Goal: Task Accomplishment & Management: Use online tool/utility

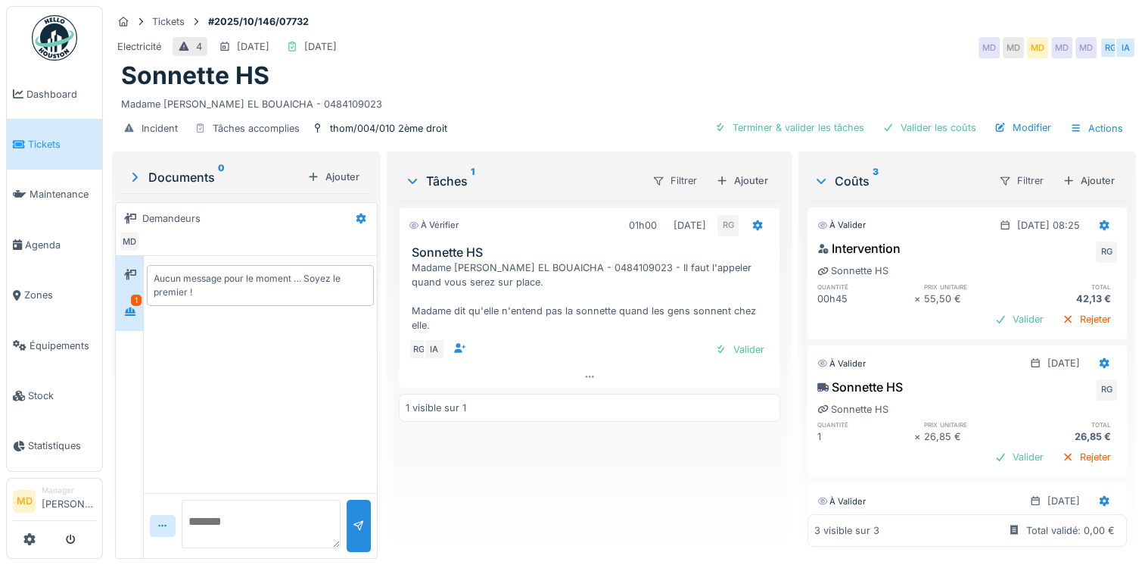
click at [135, 302] on div "1" at bounding box center [136, 299] width 11 height 11
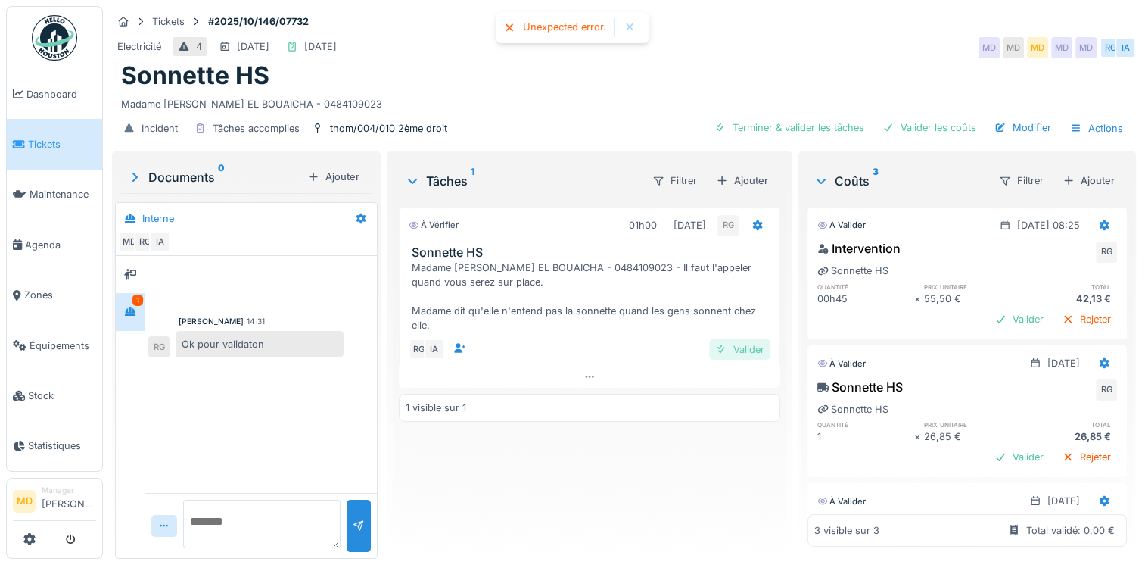
click at [730, 350] on div "Valider" at bounding box center [739, 349] width 61 height 20
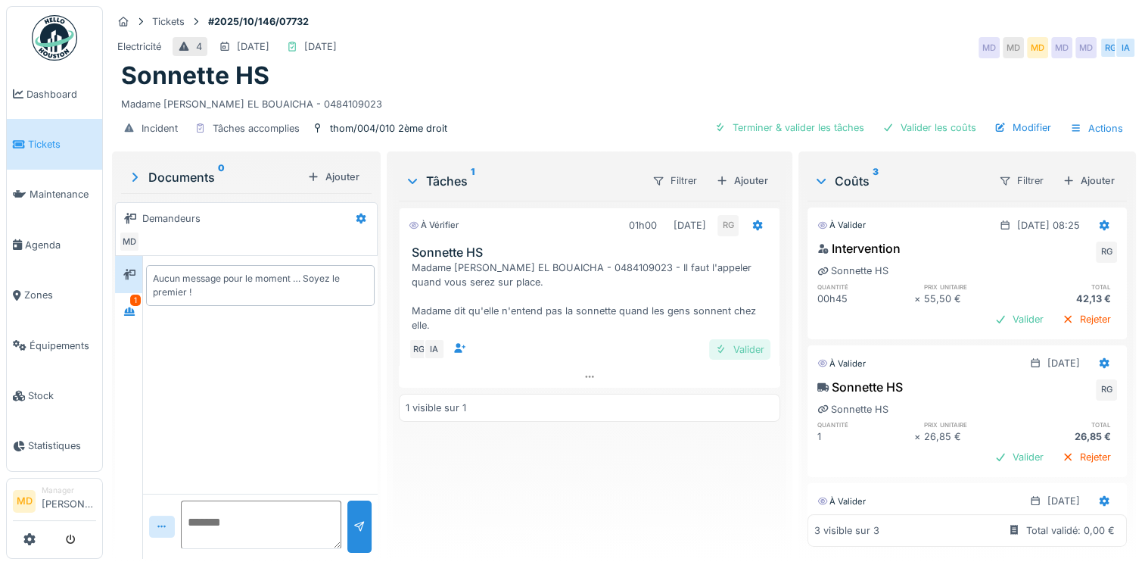
click at [721, 340] on div "Valider" at bounding box center [739, 349] width 61 height 20
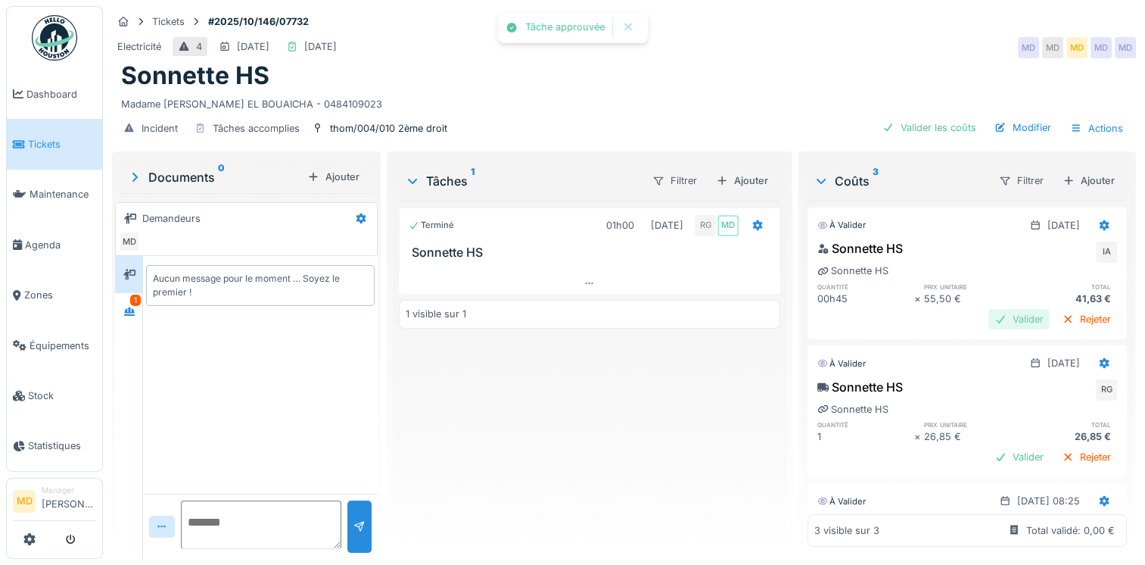
click at [988, 313] on div "Valider" at bounding box center [1018, 319] width 61 height 20
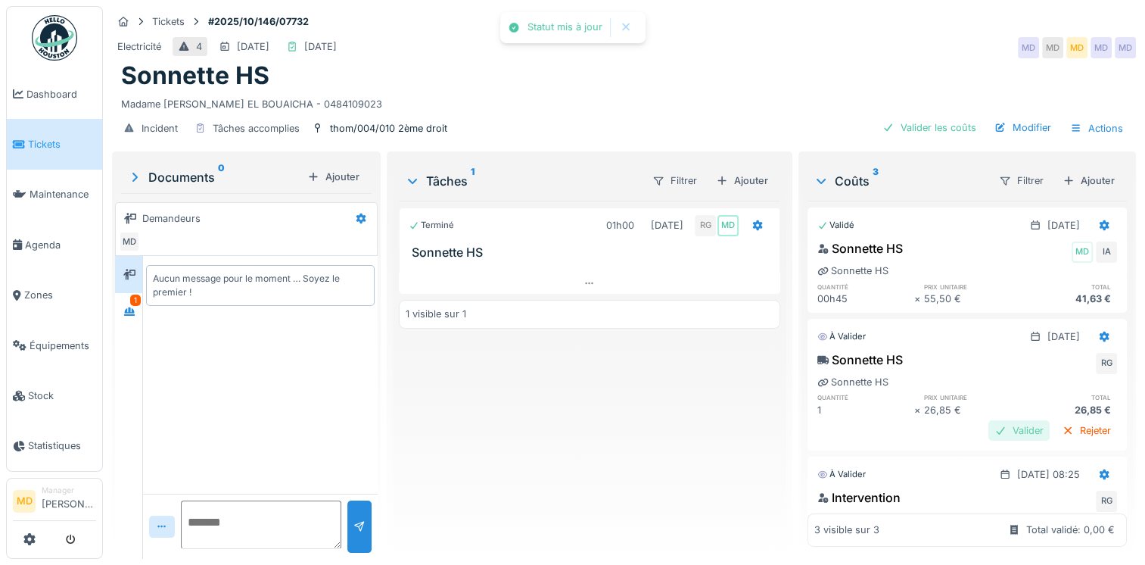
click at [988, 434] on div "Valider" at bounding box center [1018, 430] width 61 height 20
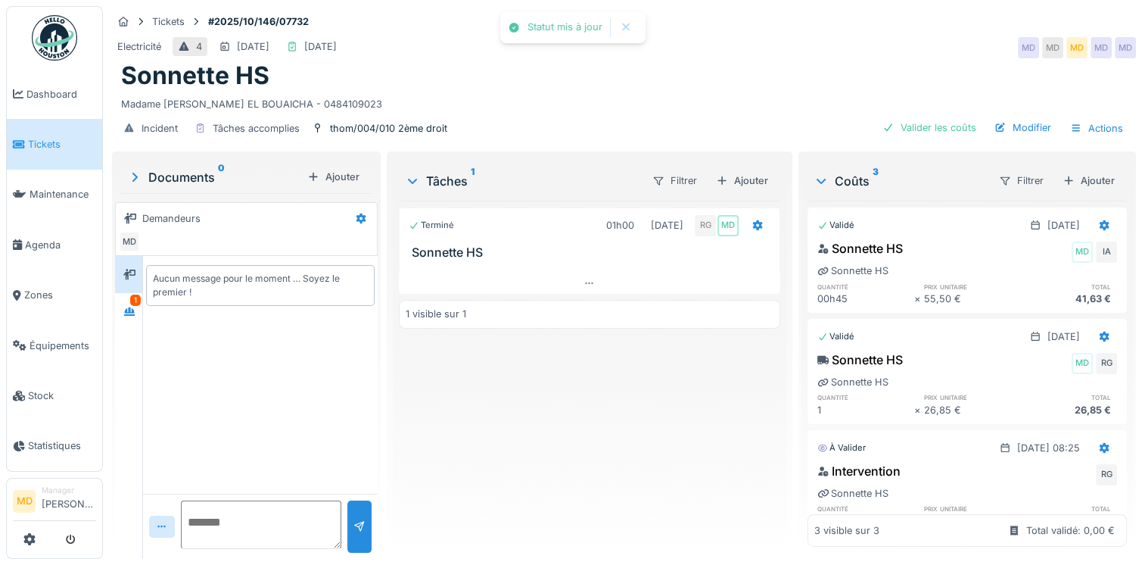
scroll to position [73, 0]
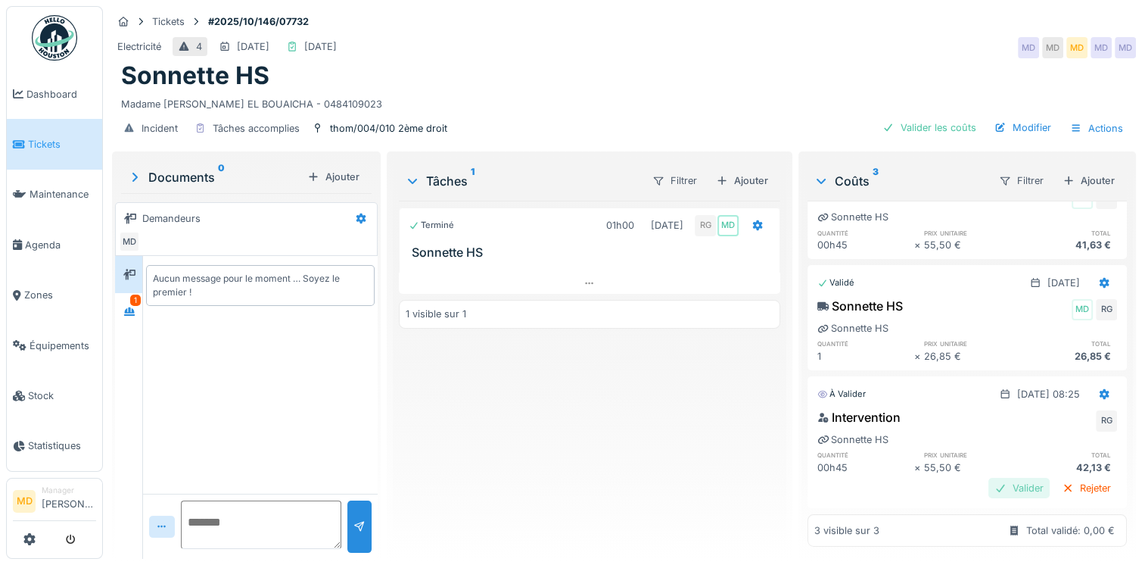
click at [994, 481] on div at bounding box center [1000, 488] width 12 height 14
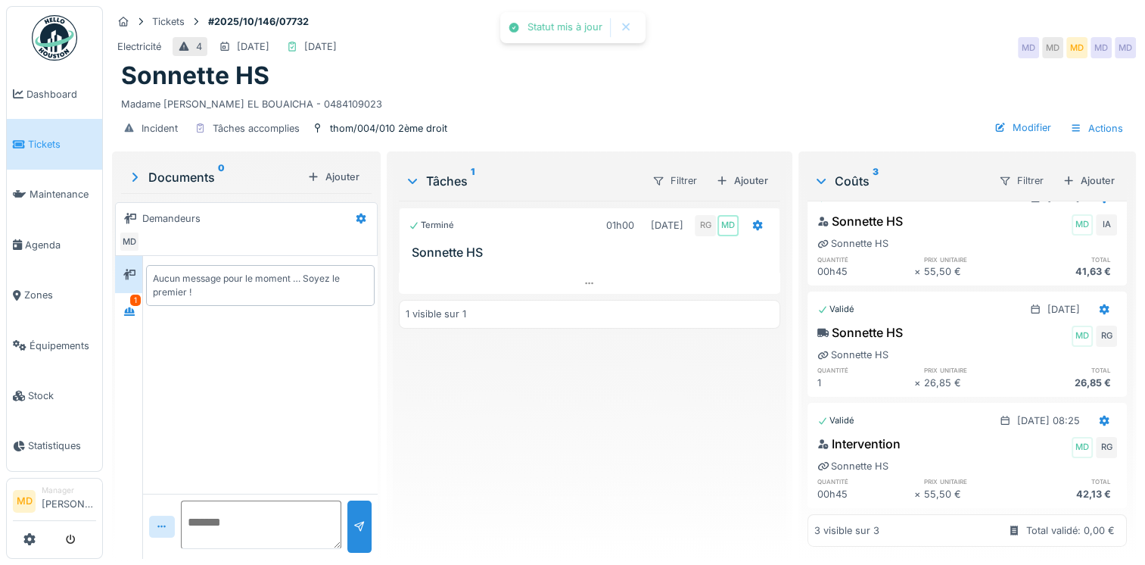
scroll to position [0, 0]
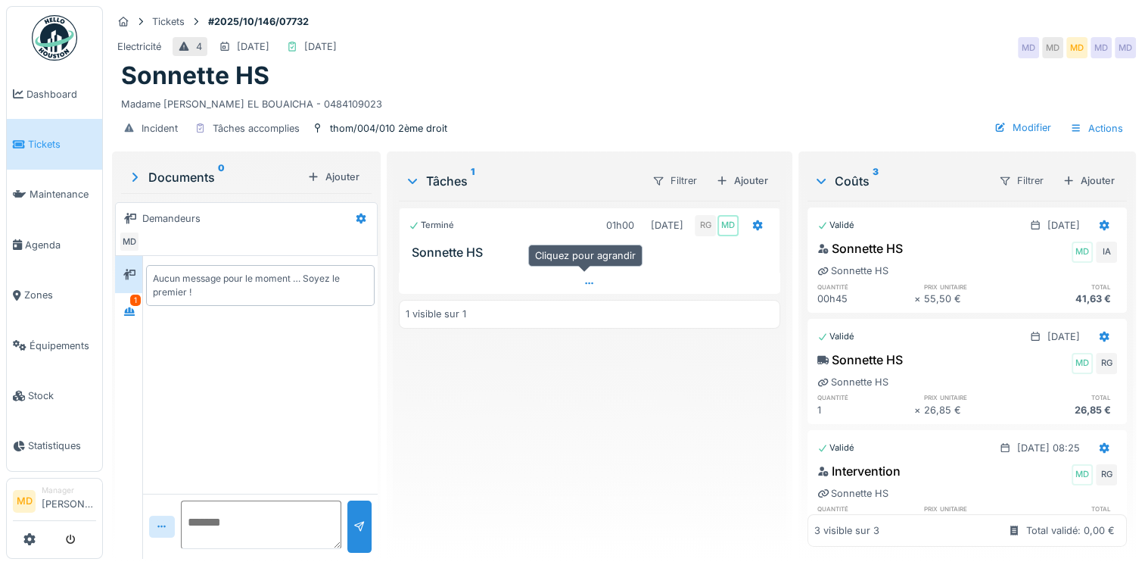
click at [586, 288] on div at bounding box center [589, 283] width 381 height 22
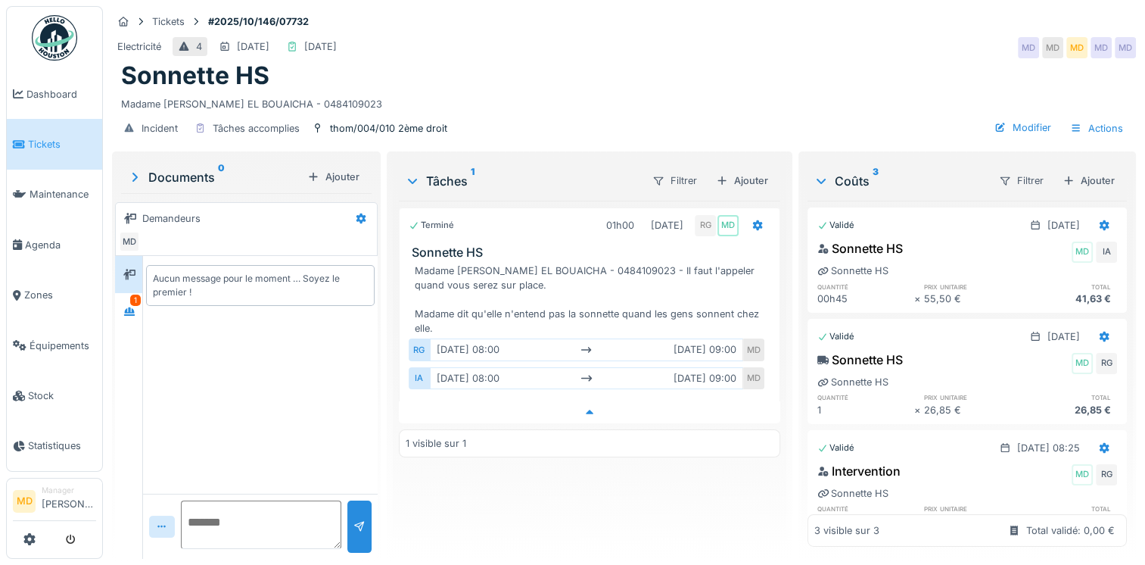
scroll to position [11, 0]
click at [130, 307] on icon at bounding box center [129, 311] width 11 height 8
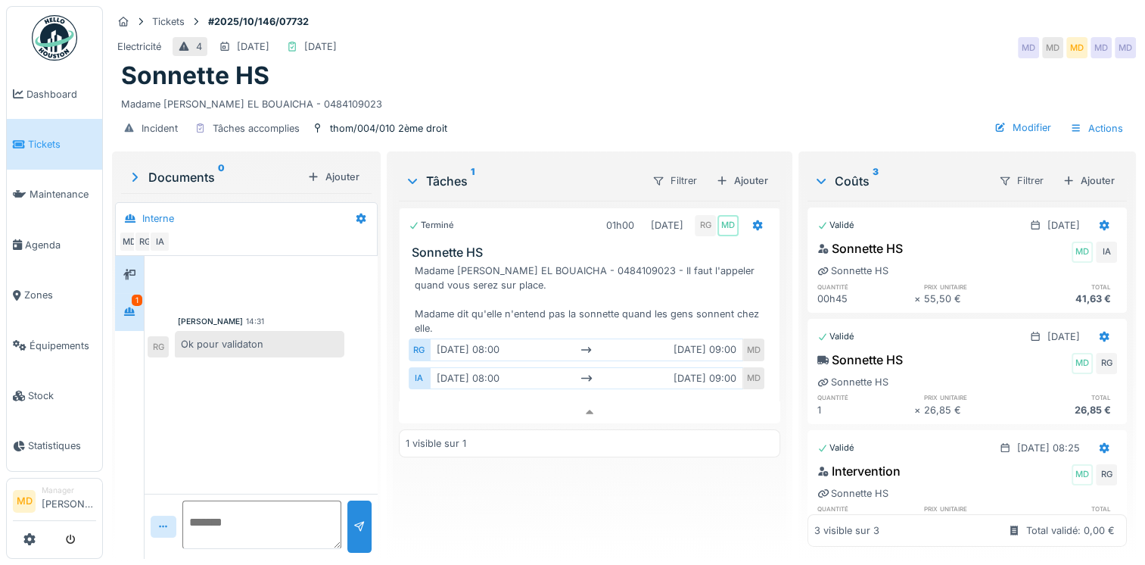
click at [135, 256] on div at bounding box center [129, 274] width 29 height 37
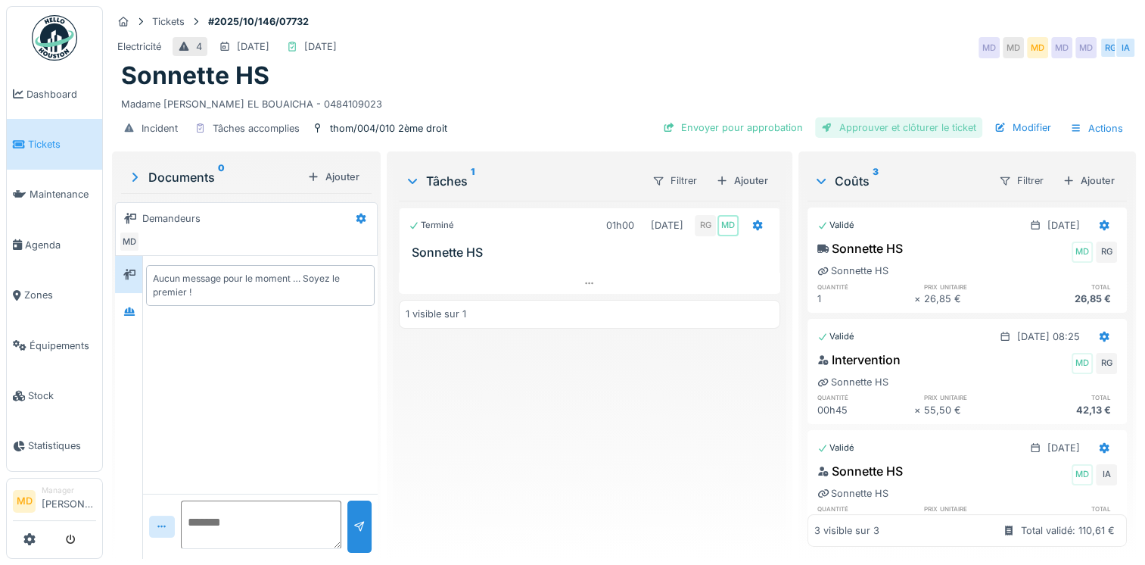
click at [850, 123] on div "Approuver et clôturer le ticket" at bounding box center [898, 127] width 167 height 20
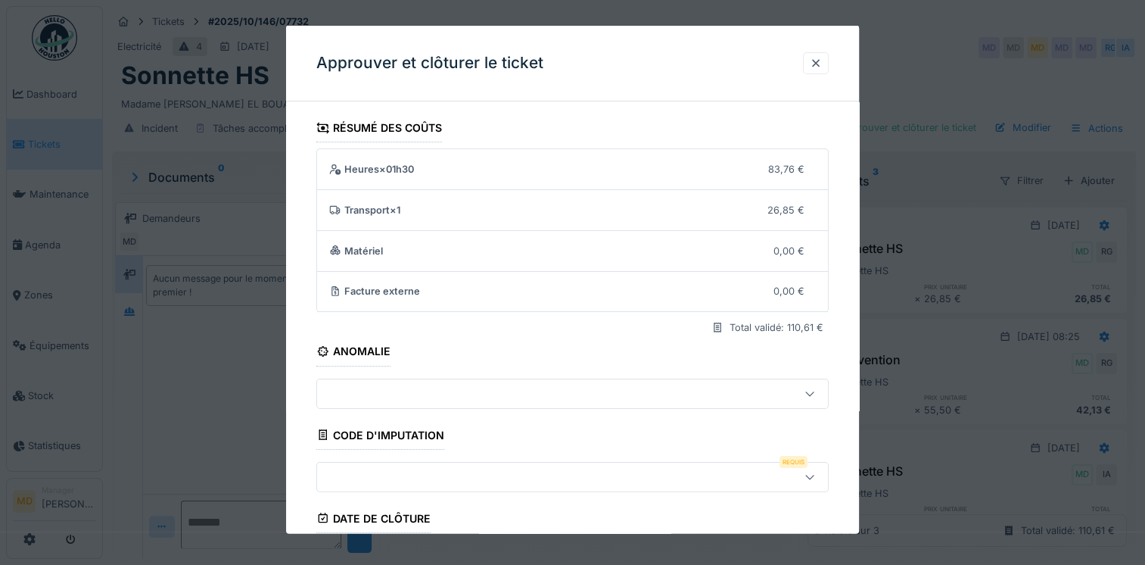
click at [403, 468] on div at bounding box center [541, 476] width 437 height 17
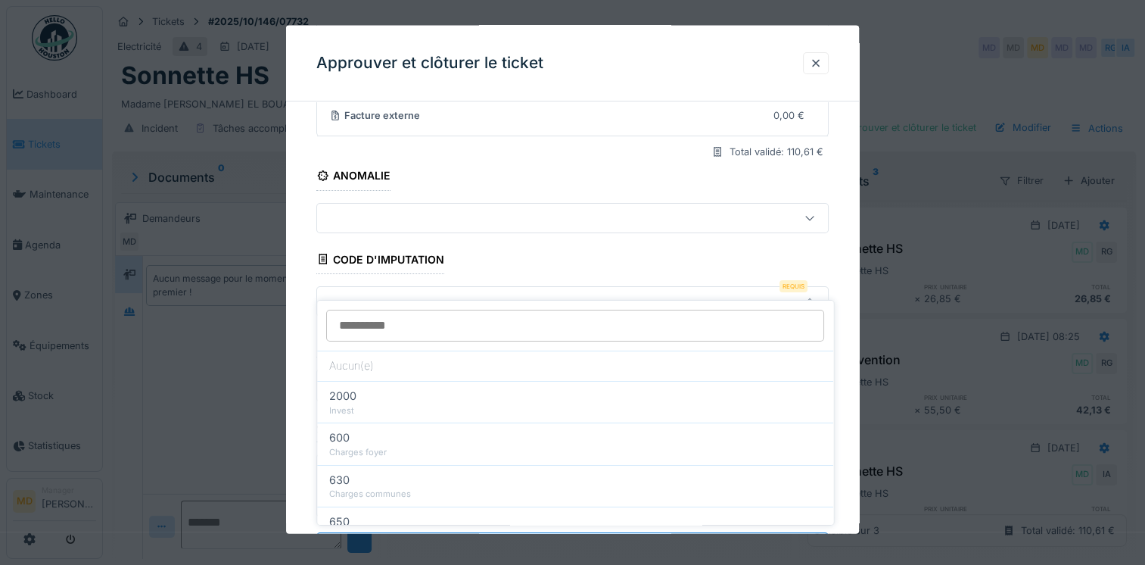
scroll to position [195, 0]
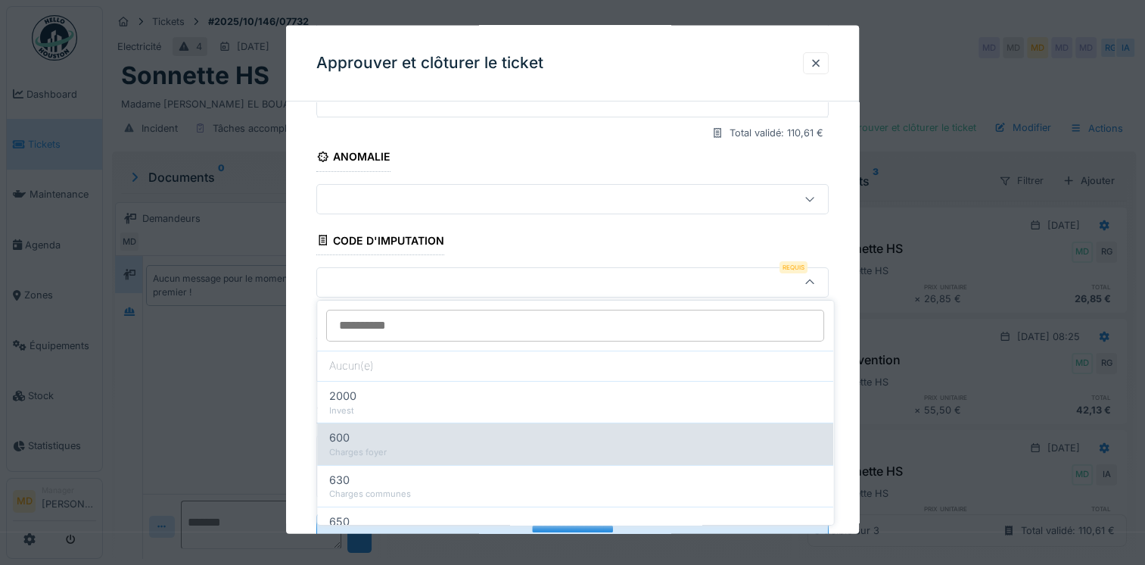
click at [419, 441] on div "600" at bounding box center [575, 437] width 492 height 17
type input "***"
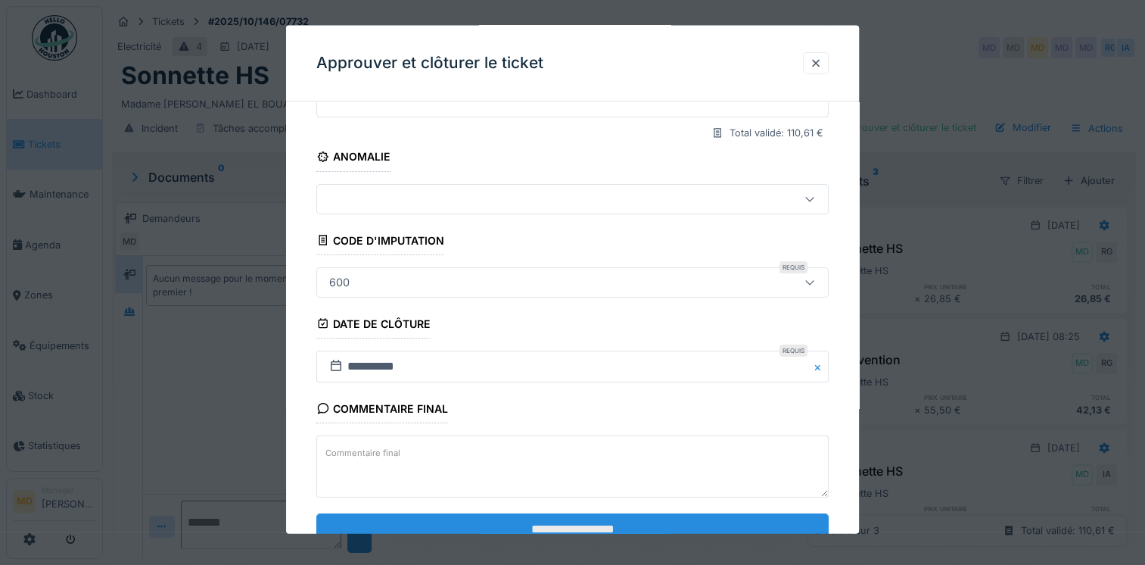
click at [502, 513] on input "**********" at bounding box center [572, 529] width 512 height 32
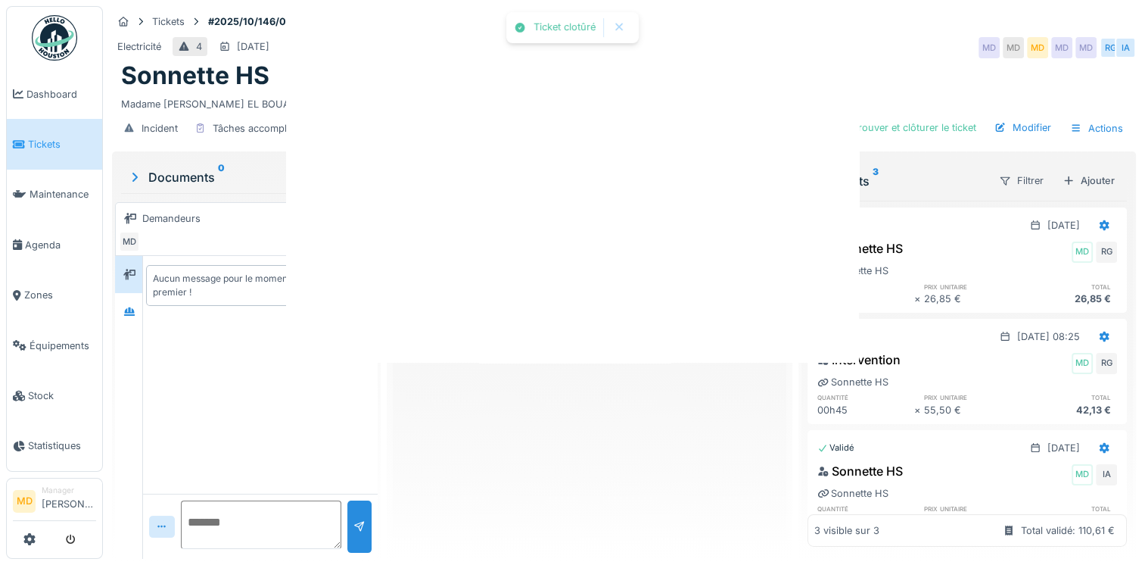
scroll to position [0, 0]
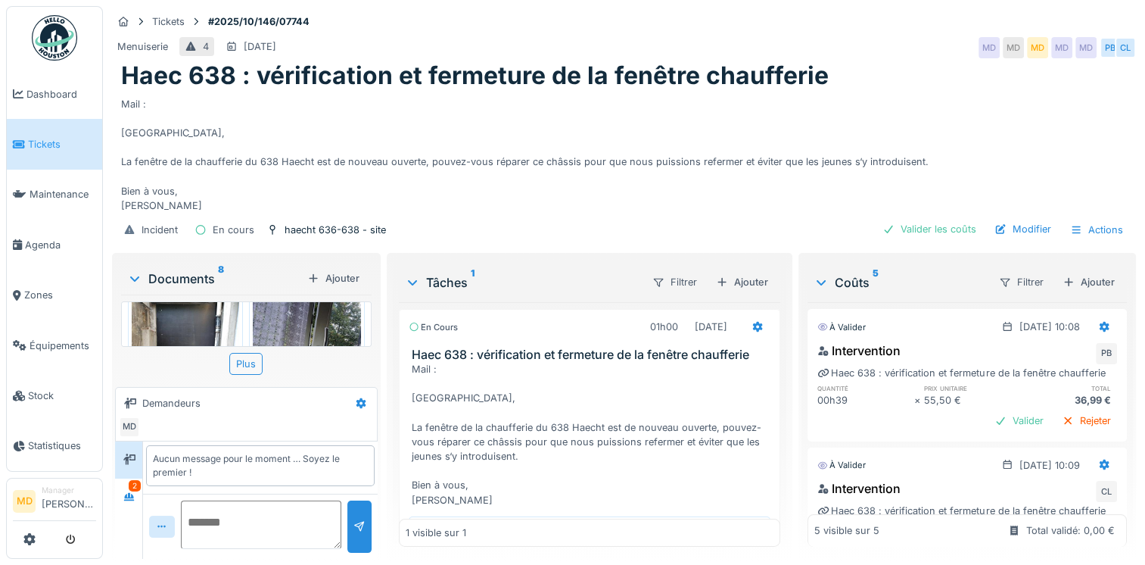
scroll to position [242, 0]
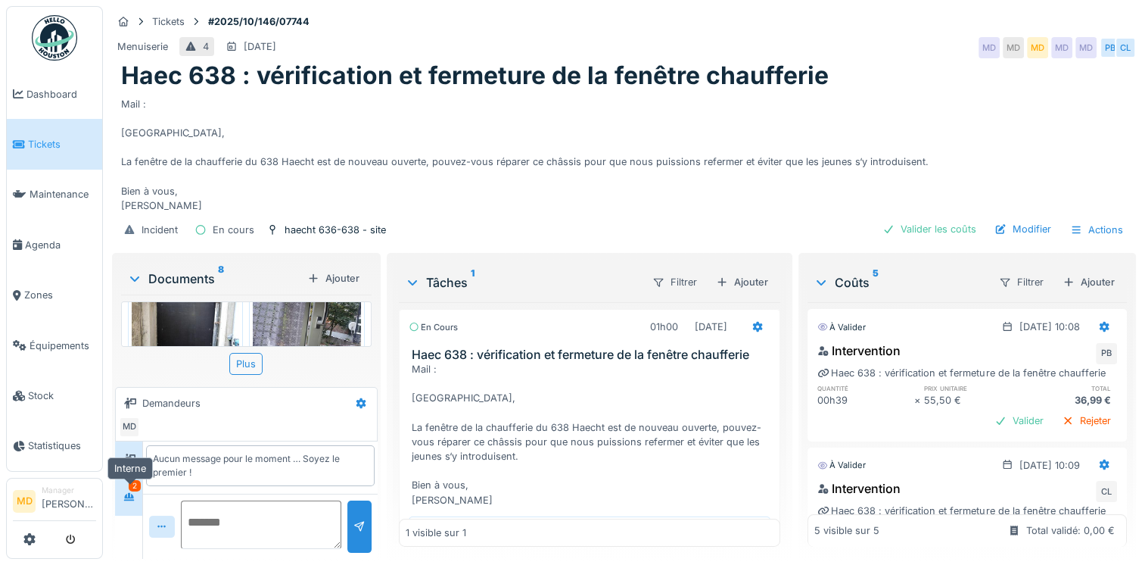
click at [125, 496] on icon at bounding box center [129, 496] width 11 height 8
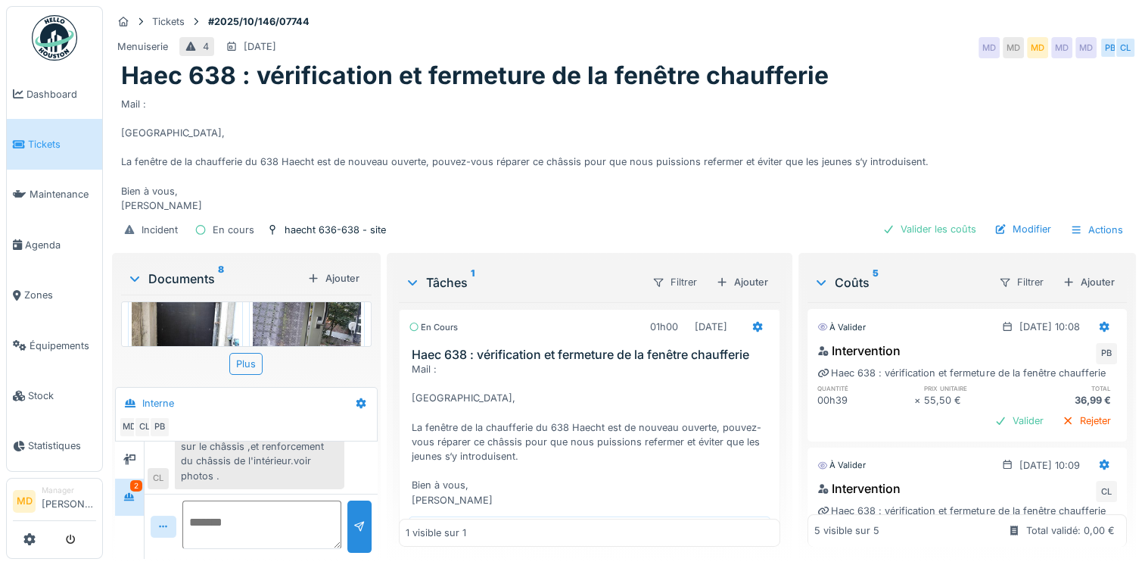
click at [297, 463] on div "Découpage à l'atelier et placement d'un panneau marin sur le châssis ,et renfor…" at bounding box center [260, 446] width 170 height 85
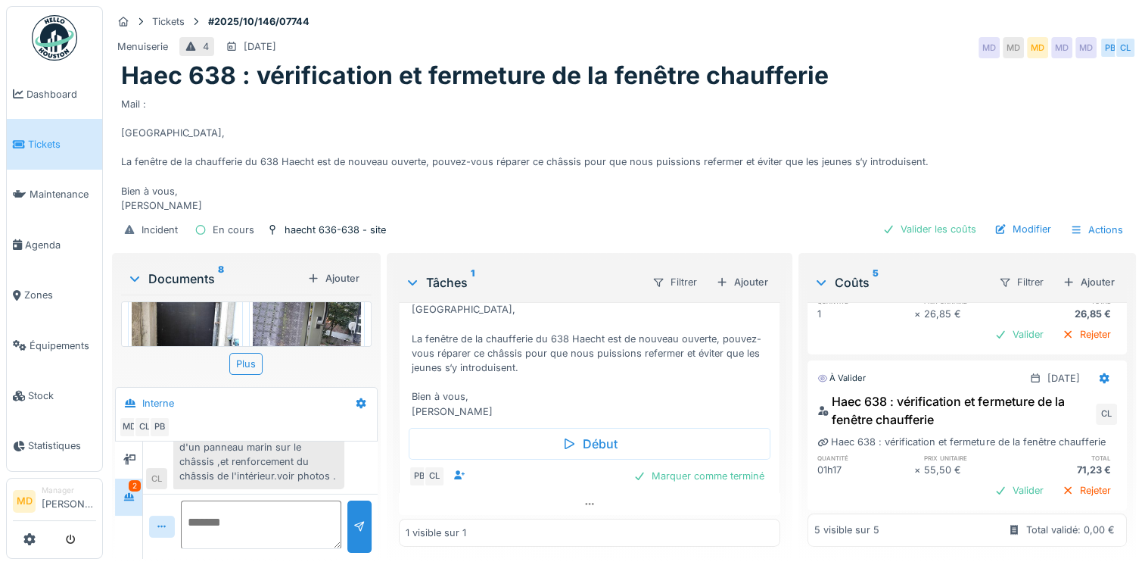
scroll to position [605, 0]
